Goal: Task Accomplishment & Management: Manage account settings

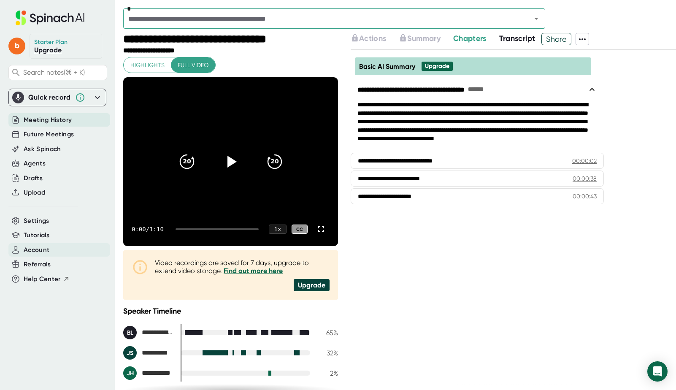
click at [53, 249] on div "Account" at bounding box center [59, 250] width 102 height 14
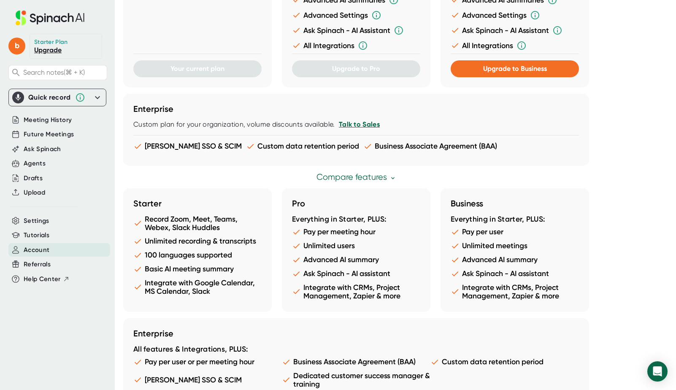
scroll to position [372, 0]
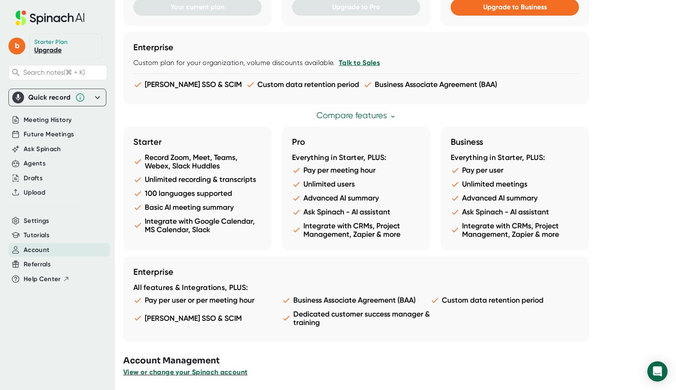
click at [224, 370] on span "View or change your Spinach account" at bounding box center [185, 372] width 124 height 8
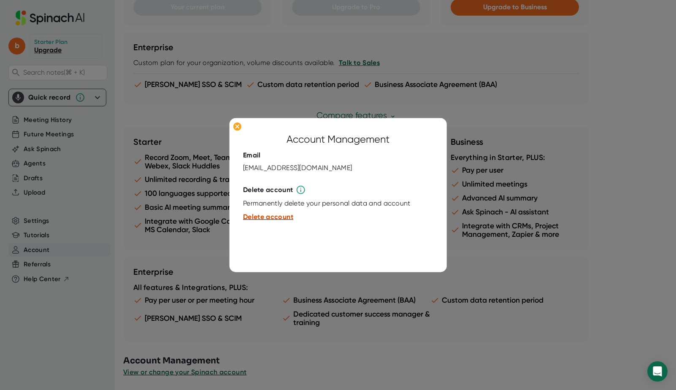
click at [276, 215] on span "Delete account" at bounding box center [268, 217] width 50 height 8
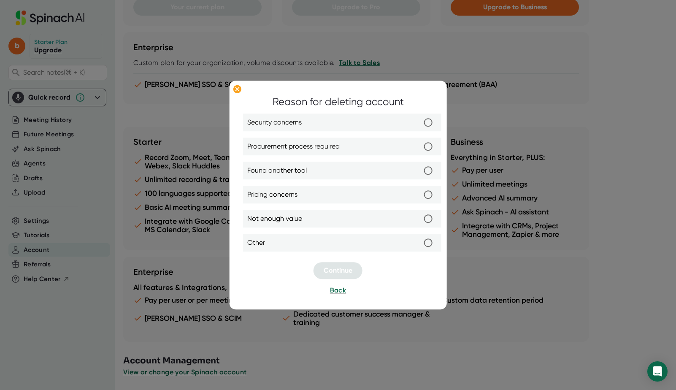
click at [335, 171] on label "Found another tool" at bounding box center [342, 171] width 190 height 18
click at [420, 171] on input "Found another tool" at bounding box center [429, 171] width 18 height 18
radio input "true"
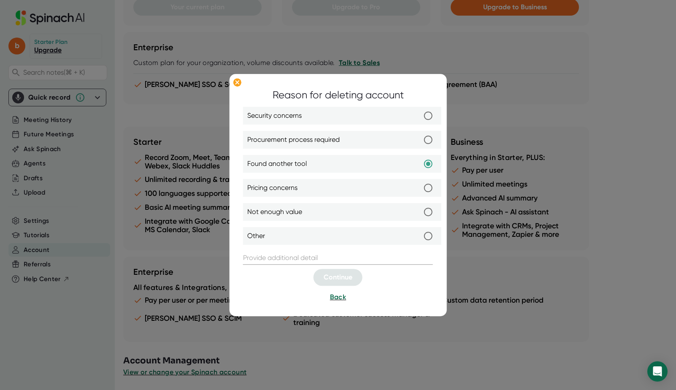
click at [326, 260] on input "text" at bounding box center [338, 259] width 190 height 14
type input "a"
type input "/"
click at [356, 280] on button "Continue" at bounding box center [338, 277] width 49 height 17
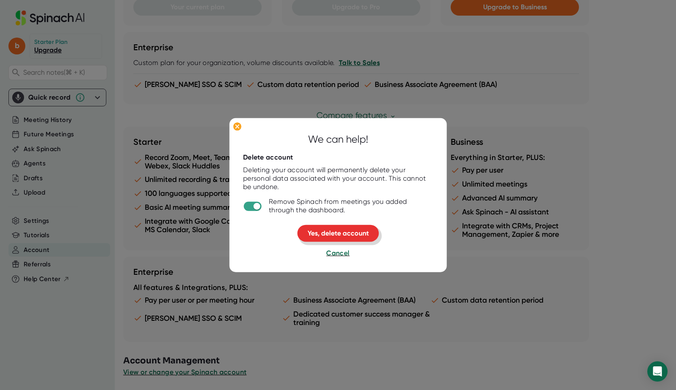
click at [347, 234] on span "Yes, delete account" at bounding box center [338, 233] width 61 height 8
